Goal: Task Accomplishment & Management: Manage account settings

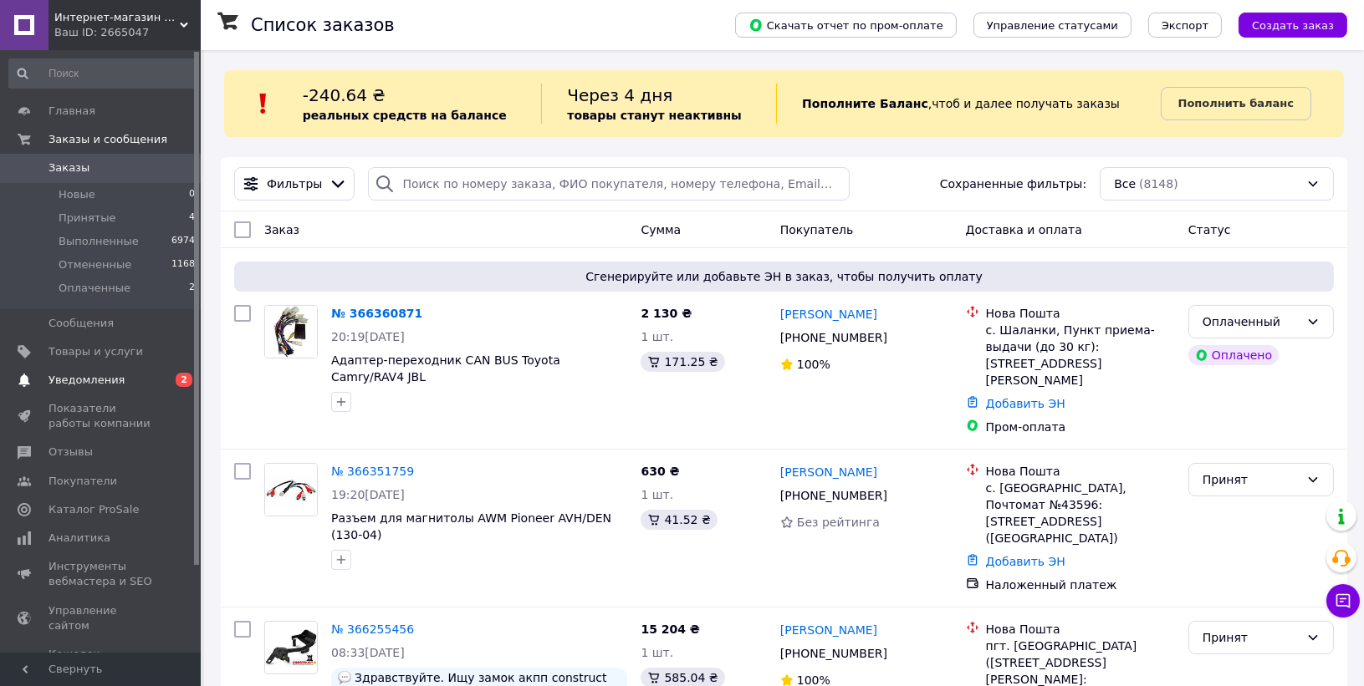
click at [101, 378] on span "Уведомления" at bounding box center [86, 380] width 76 height 15
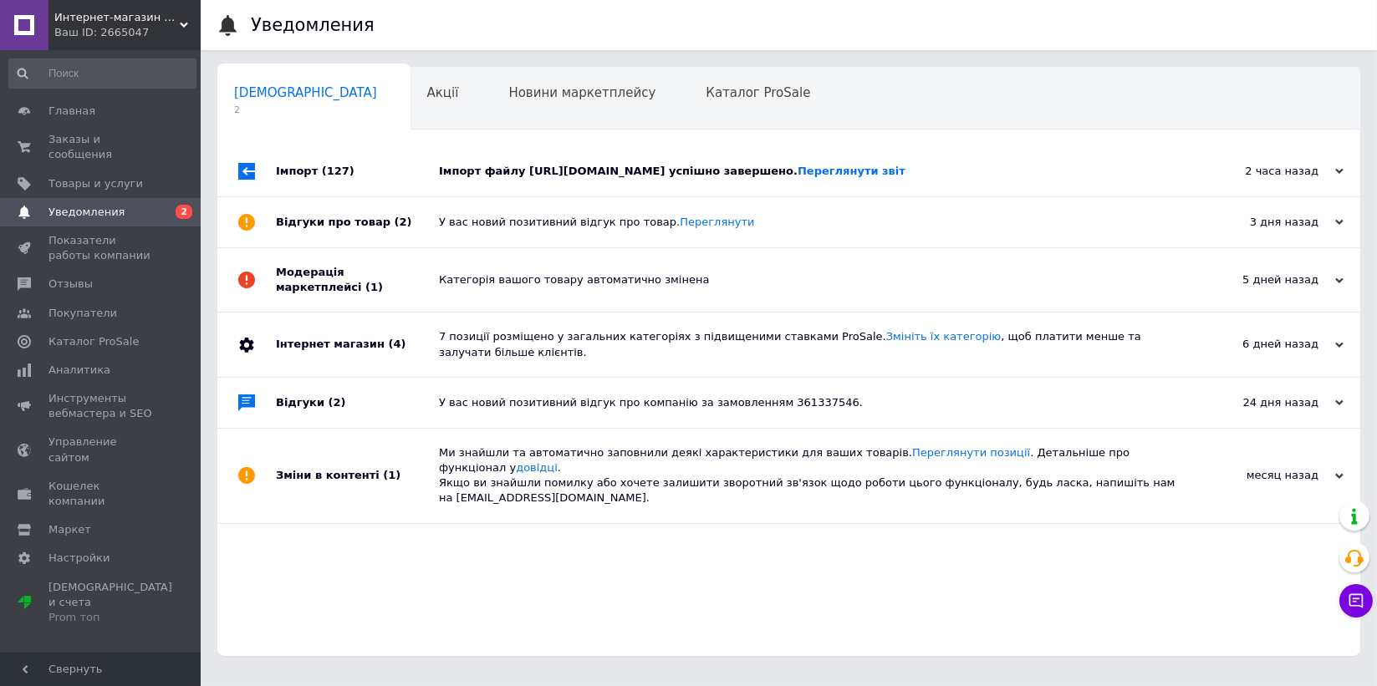
click at [325, 173] on span "(127)" at bounding box center [338, 171] width 33 height 13
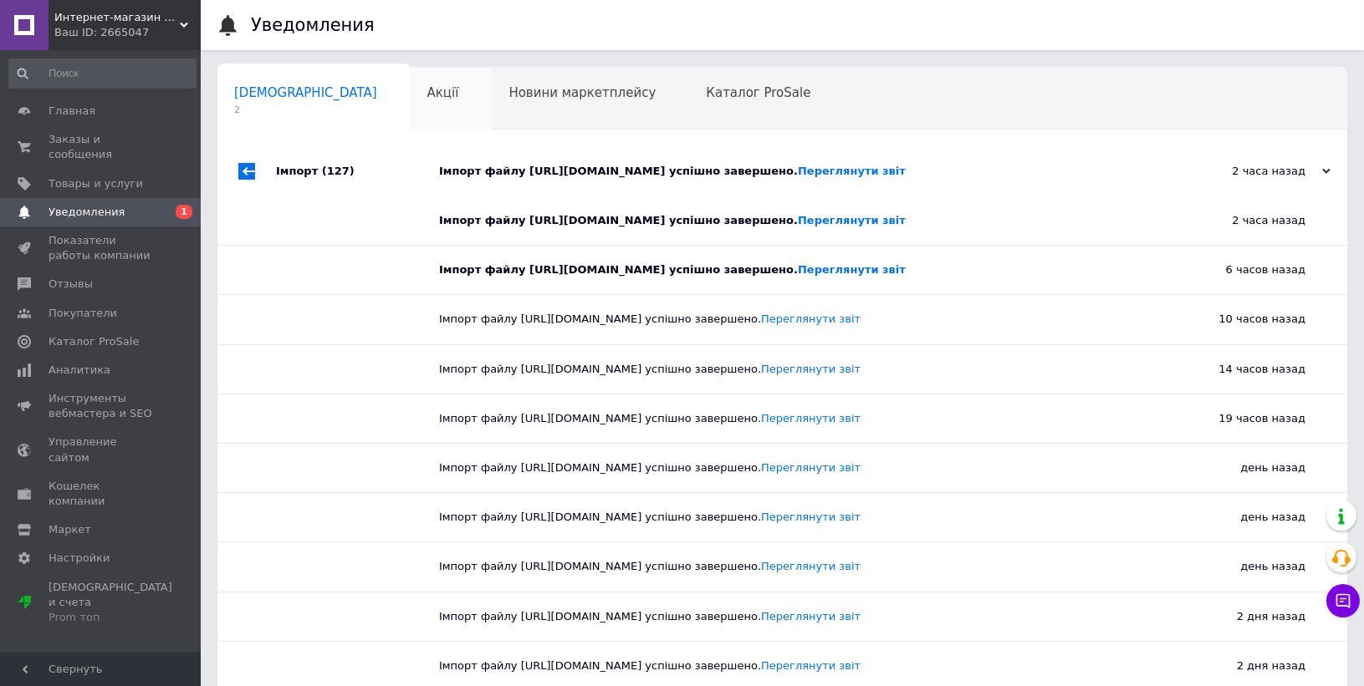
click at [411, 112] on div "Акції 0" at bounding box center [452, 100] width 82 height 64
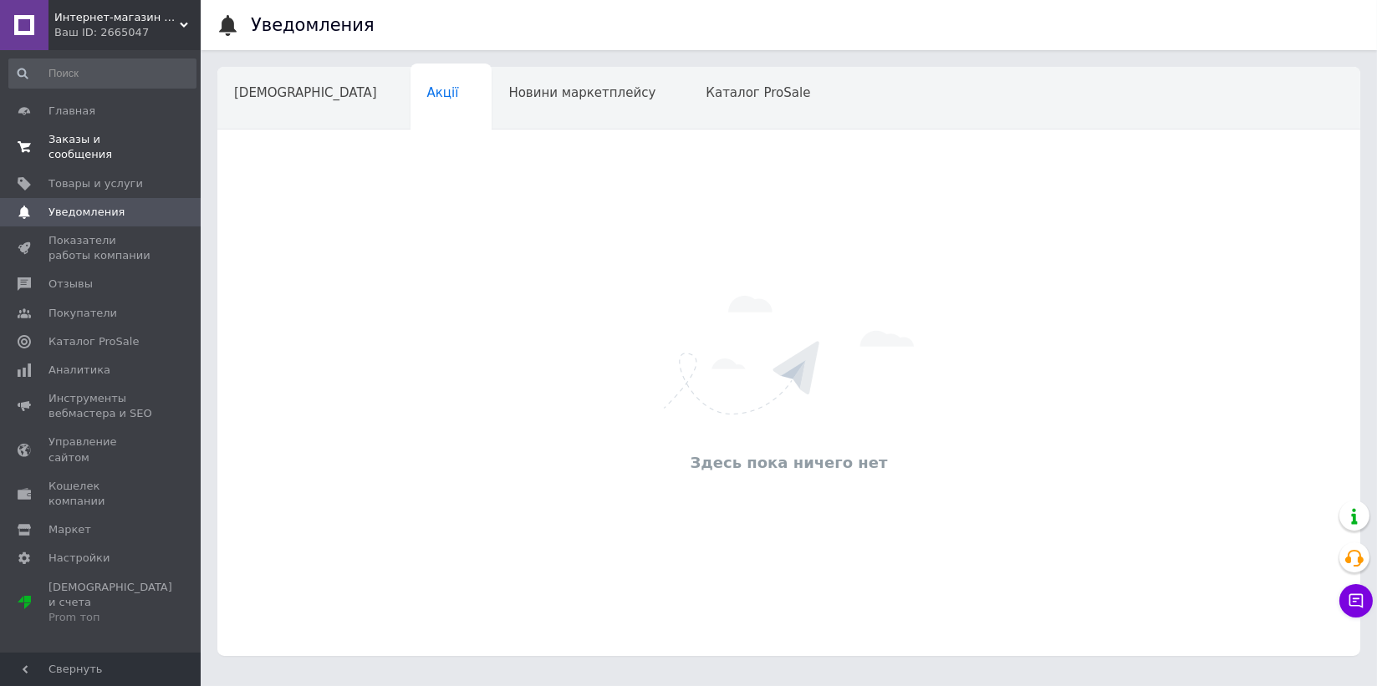
click at [139, 136] on span "Заказы и сообщения" at bounding box center [101, 147] width 106 height 30
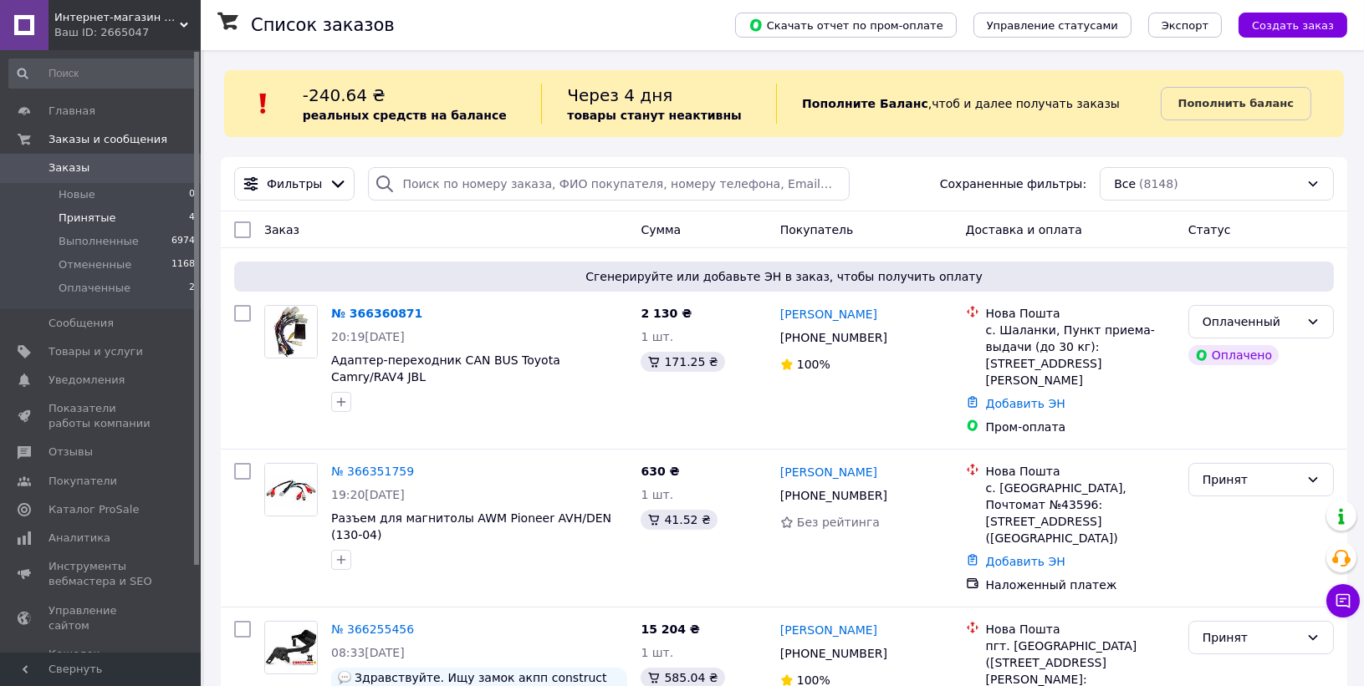
click at [103, 220] on span "Принятые" at bounding box center [88, 218] width 58 height 15
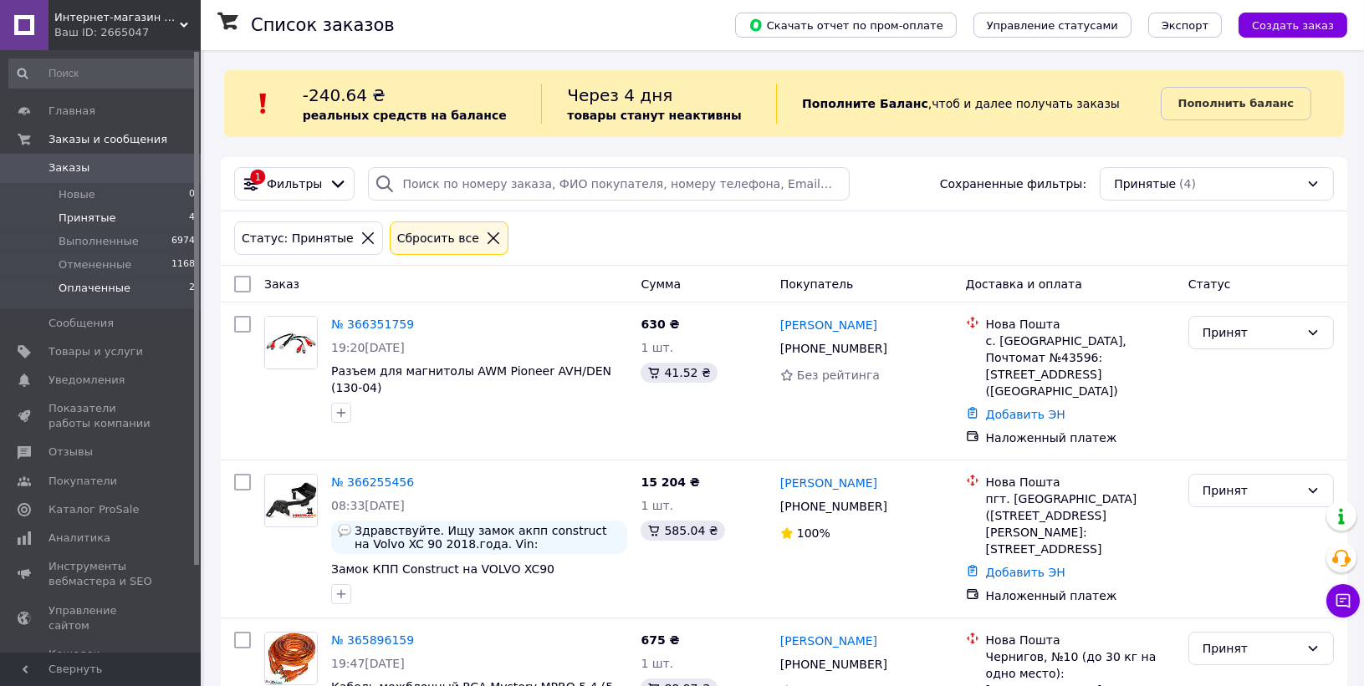
click at [119, 296] on li "Оплаченные 2" at bounding box center [102, 293] width 205 height 32
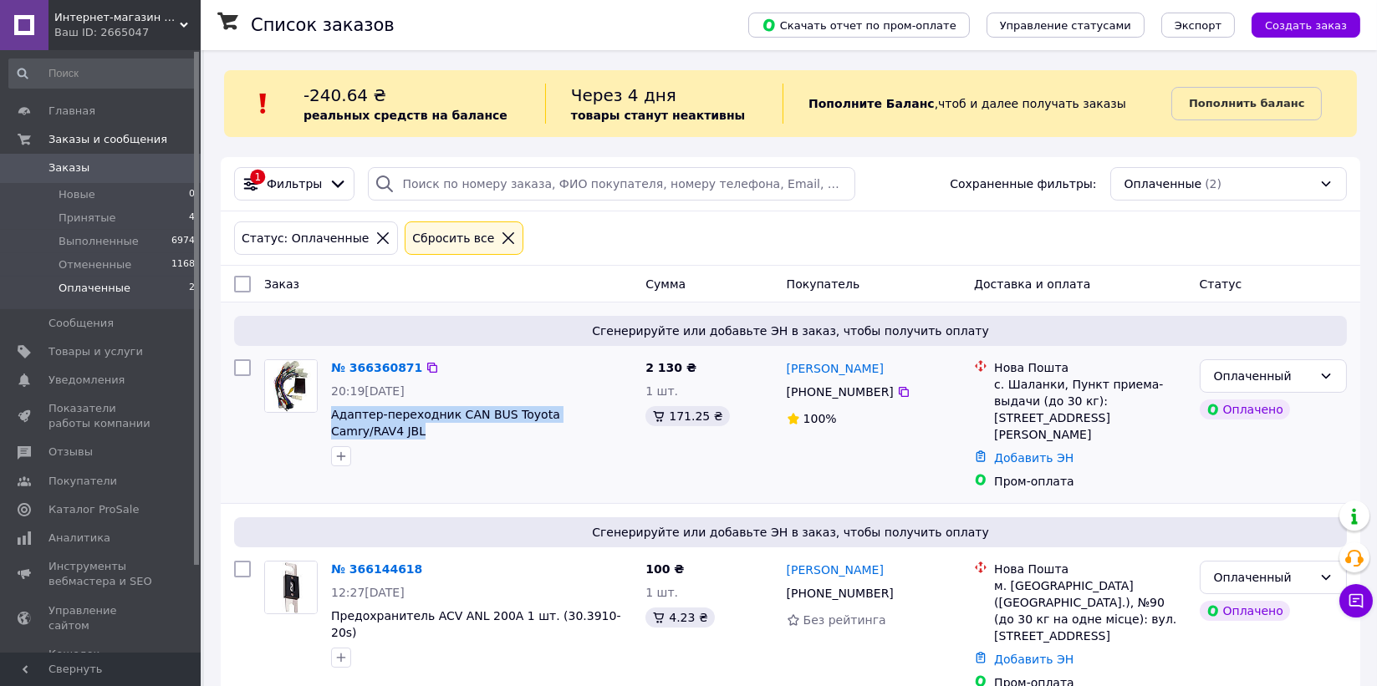
drag, startPoint x: 626, startPoint y: 417, endPoint x: 328, endPoint y: 419, distance: 298.5
click at [328, 419] on div "№ 366360871 20:19[DATE] Адаптер-переходник CAN BUS Toyota Camry/RAV4 JBL" at bounding box center [481, 413] width 314 height 120
copy span "Адаптер-переходник CAN BUS Toyota Camry/RAV4 JBL"
